Goal: Find specific page/section: Find specific page/section

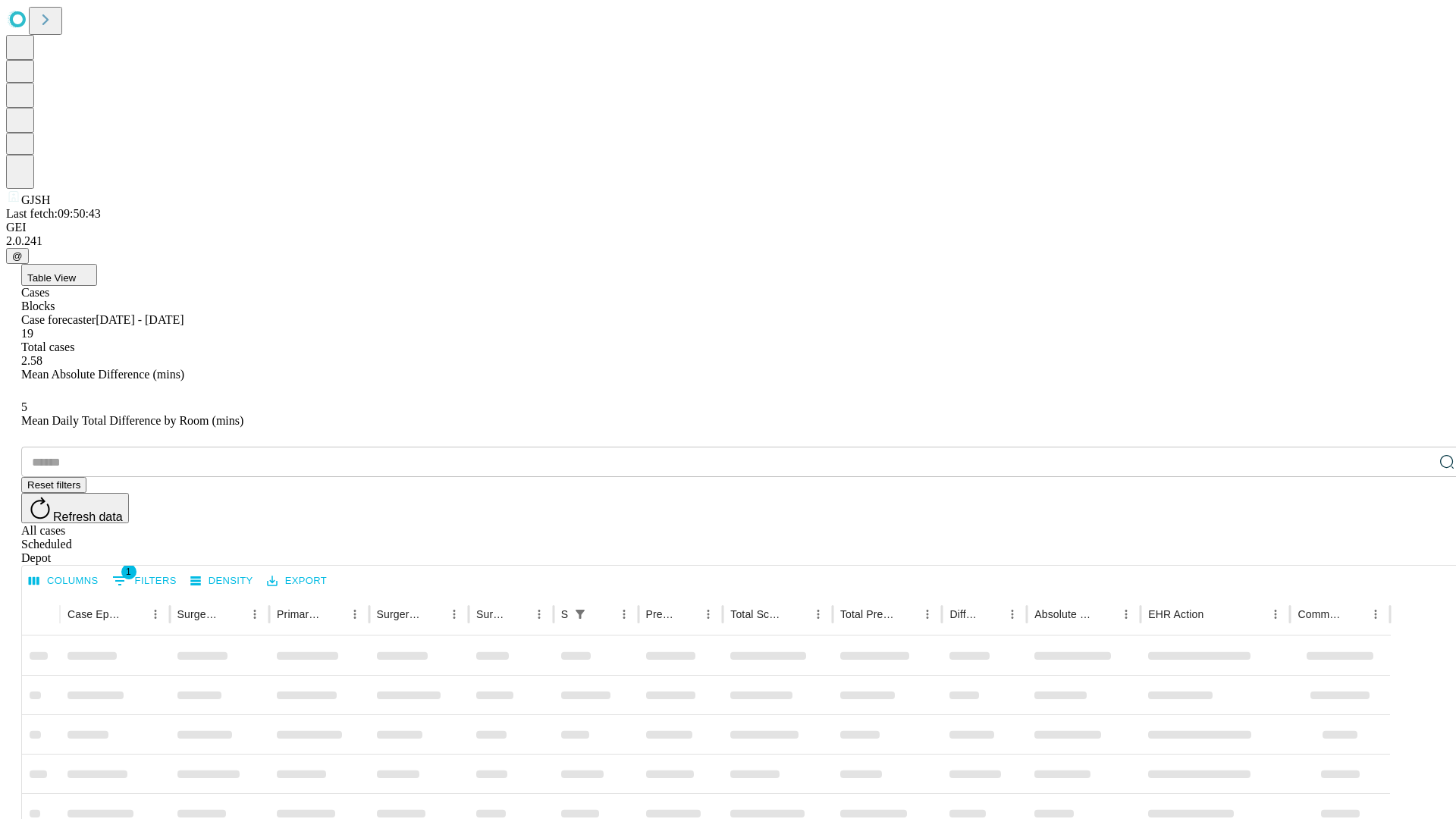
click at [1416, 552] on div "Depot" at bounding box center [743, 558] width 1443 height 13
